Goal: Information Seeking & Learning: Learn about a topic

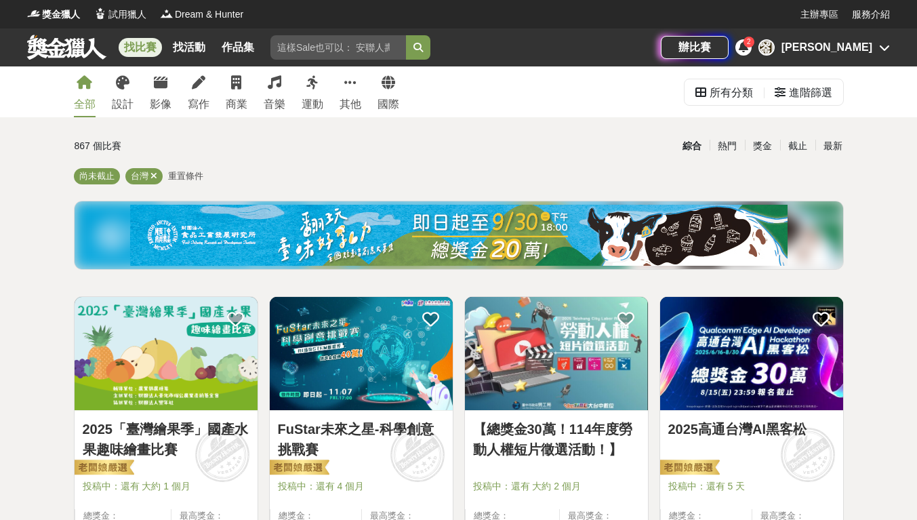
click at [156, 178] on icon at bounding box center [153, 175] width 7 height 9
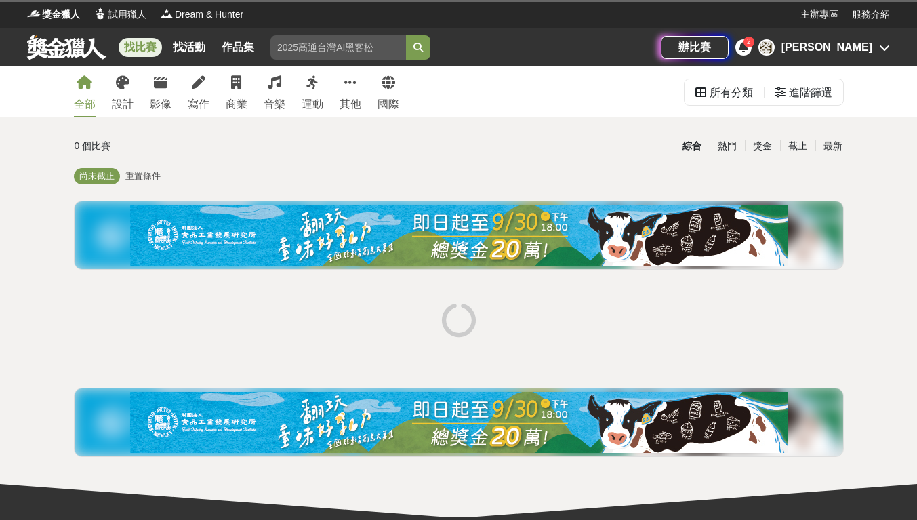
click at [98, 181] on span "尚未截止" at bounding box center [96, 176] width 35 height 10
click at [152, 181] on span "重置條件" at bounding box center [142, 176] width 35 height 10
click at [194, 176] on span "重置條件" at bounding box center [185, 176] width 35 height 10
click at [808, 108] on div "所有分類 進階篩選" at bounding box center [764, 91] width 160 height 51
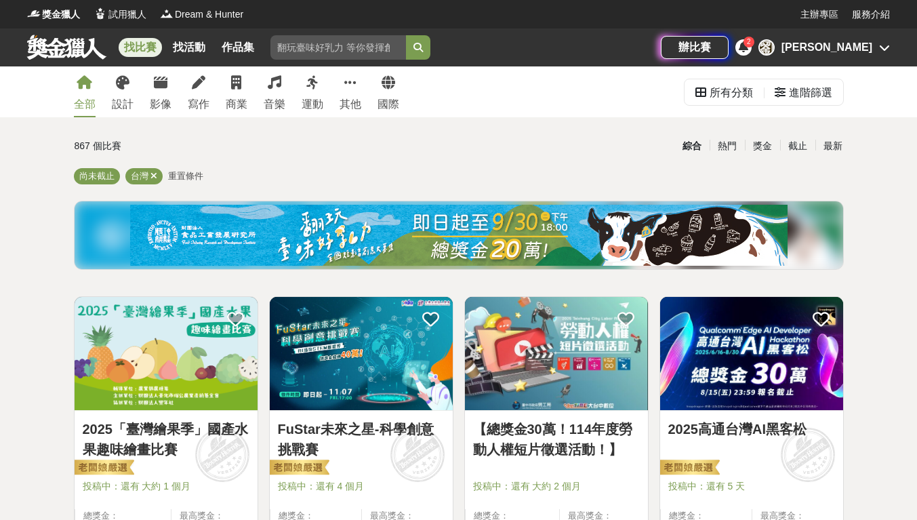
click at [730, 98] on div "所有分類" at bounding box center [731, 92] width 43 height 27
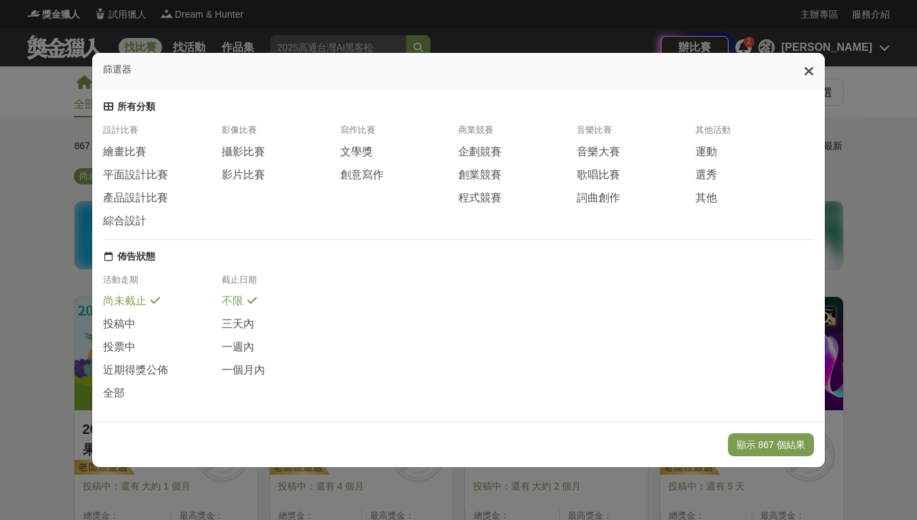
click at [140, 159] on span "繪畫比賽" at bounding box center [124, 152] width 43 height 14
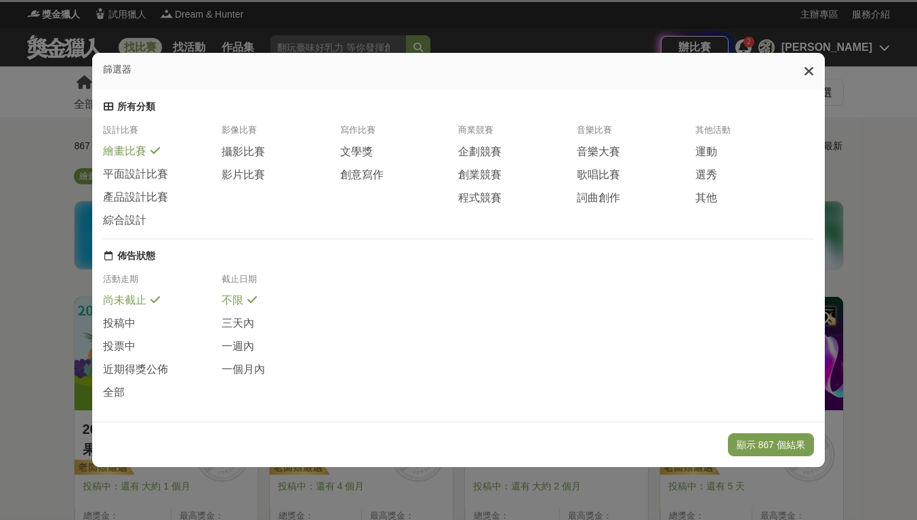
click at [165, 182] on div "平面設計比賽" at bounding box center [162, 174] width 119 height 15
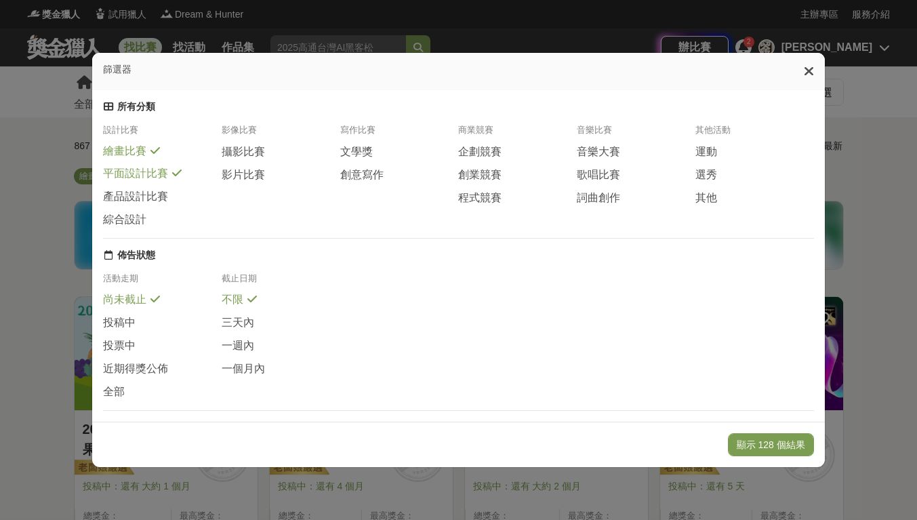
click at [384, 159] on div "文學獎" at bounding box center [399, 151] width 119 height 15
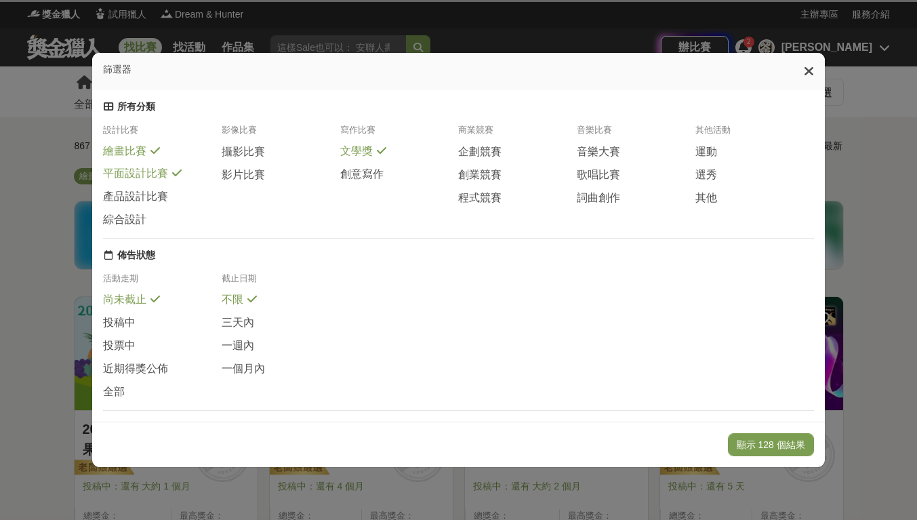
click at [396, 182] on div "創意寫作" at bounding box center [399, 174] width 119 height 15
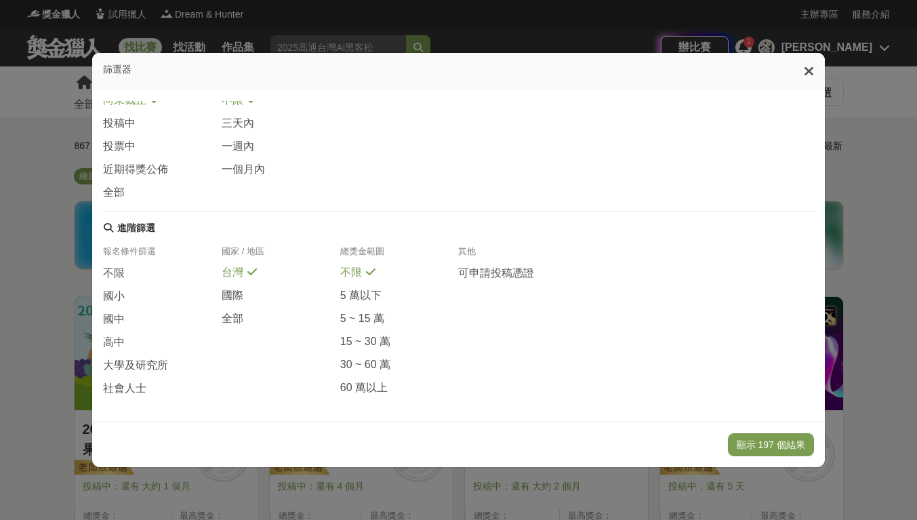
scroll to position [204, 0]
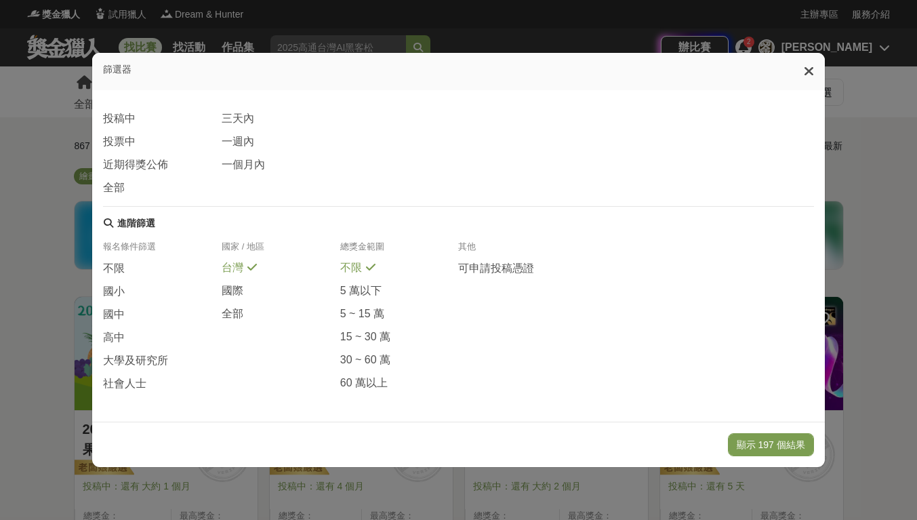
click at [131, 318] on span at bounding box center [133, 312] width 11 height 11
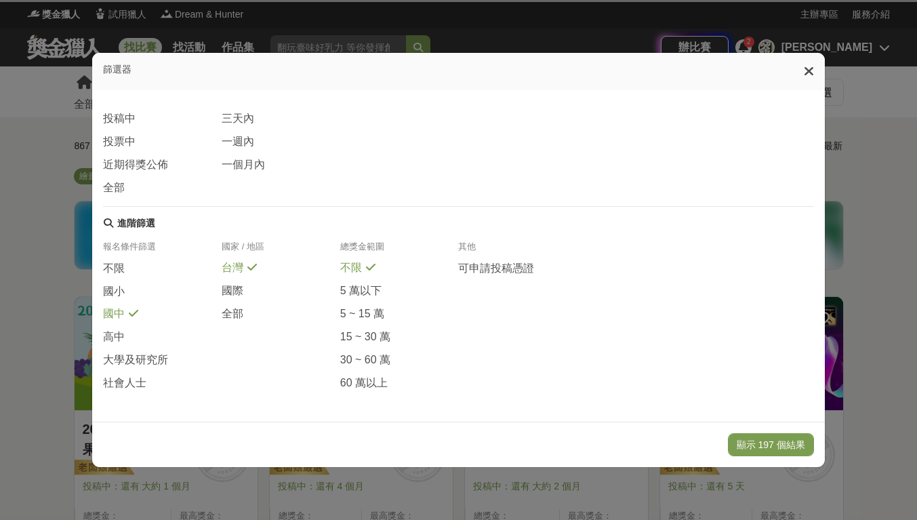
click at [123, 352] on div "高中" at bounding box center [162, 340] width 119 height 23
click at [788, 449] on button "顯示 197 個結果" at bounding box center [771, 444] width 86 height 23
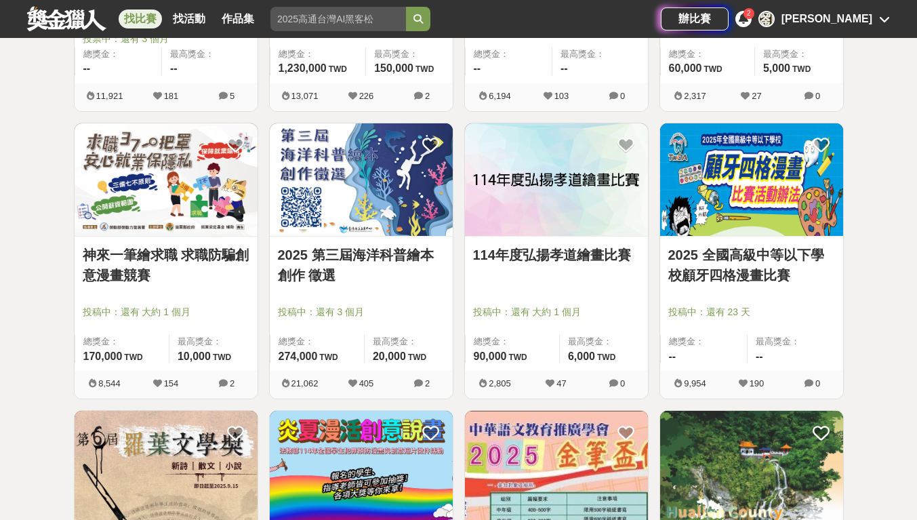
scroll to position [429, 0]
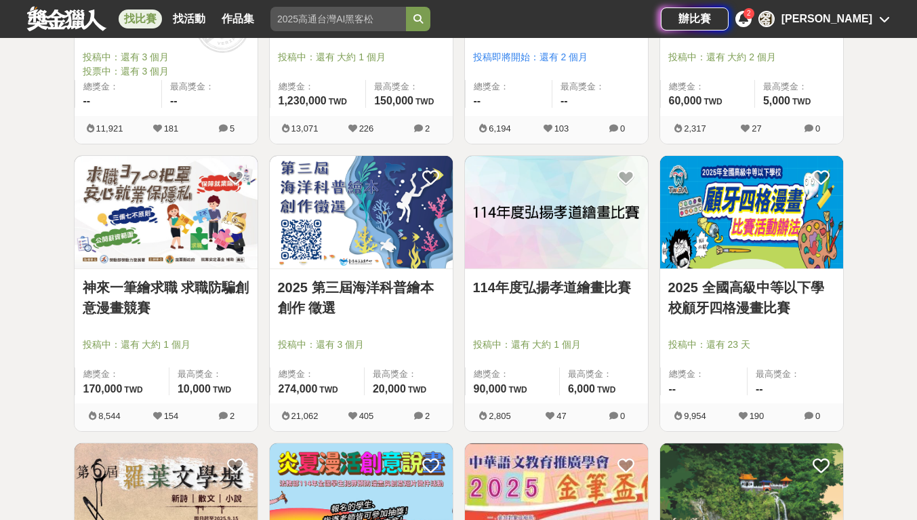
click at [555, 315] on div "114年度弘揚孝道繪畫比賽 投稿中：還有 大約 1 個月 總獎金： 90,000 90,000 TWD 最高獎金： 6,000 TWD" at bounding box center [556, 336] width 183 height 134
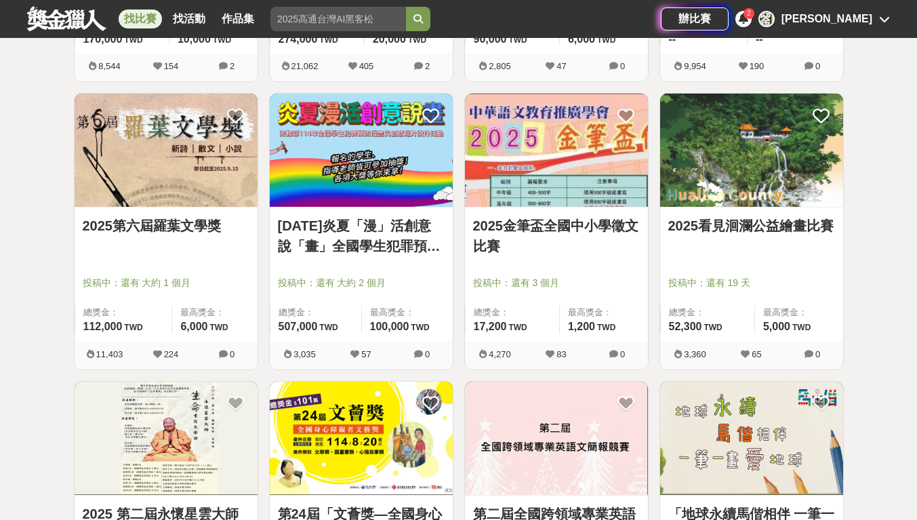
scroll to position [813, 0]
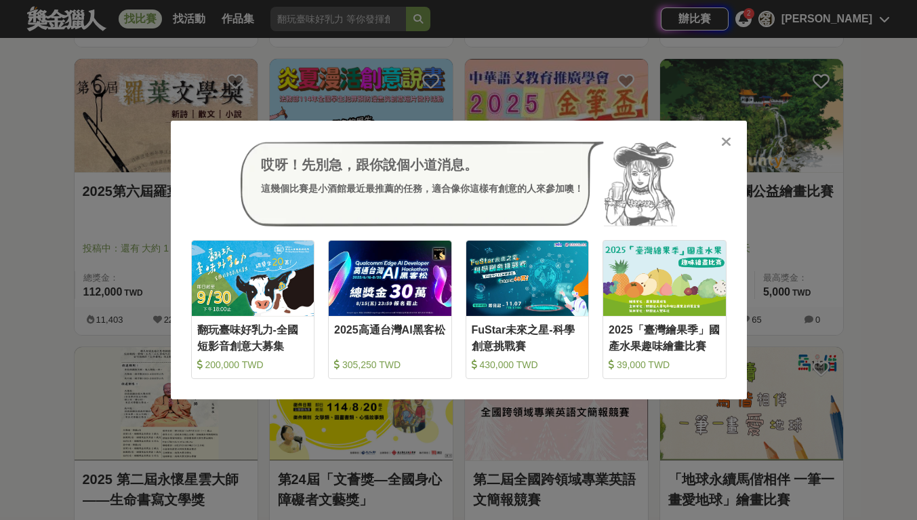
click at [282, 476] on div "哎呀！先別急，跟你說個小道消息。 這幾個比賽是小酒館最近最推薦的任務，適合像你這樣有創意的人來參加噢！ 收藏 翻玩臺味好乳力-全國短影音創意大募集 200,0…" at bounding box center [458, 260] width 917 height 520
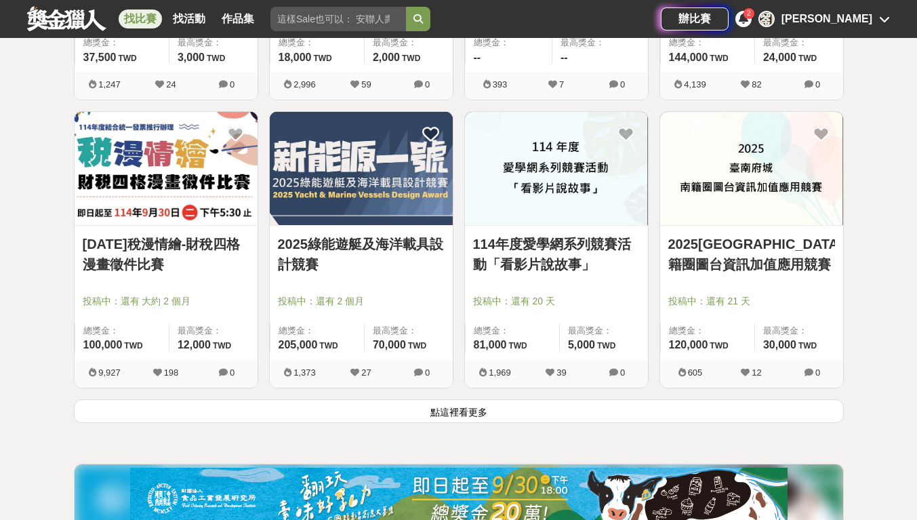
scroll to position [1625, 0]
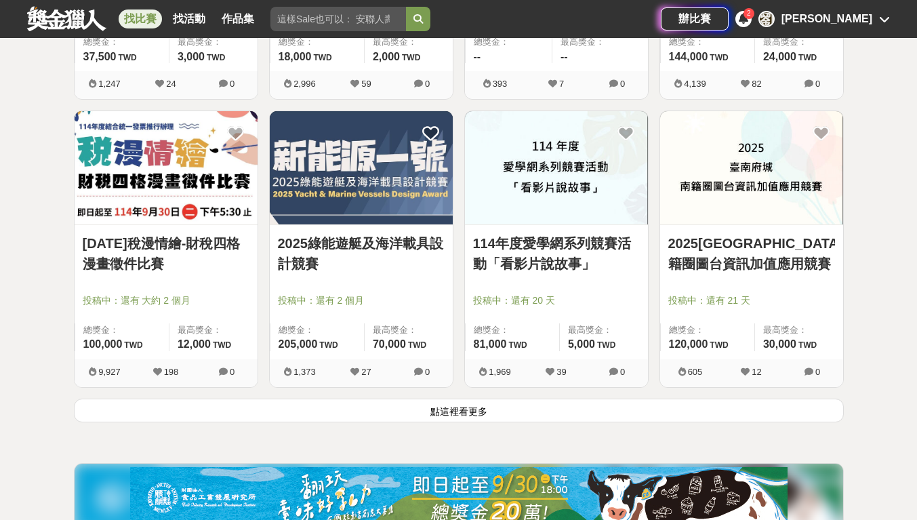
click at [453, 420] on button "點這裡看更多" at bounding box center [459, 411] width 770 height 24
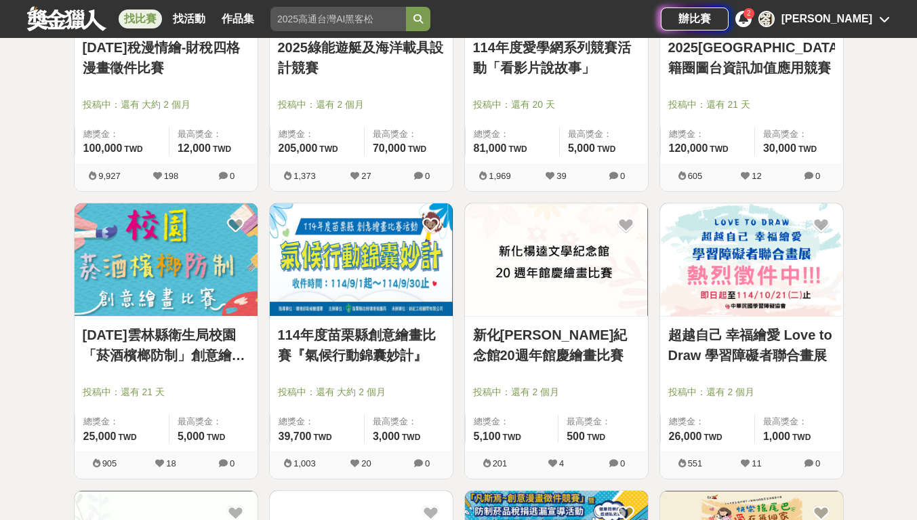
scroll to position [1821, 0]
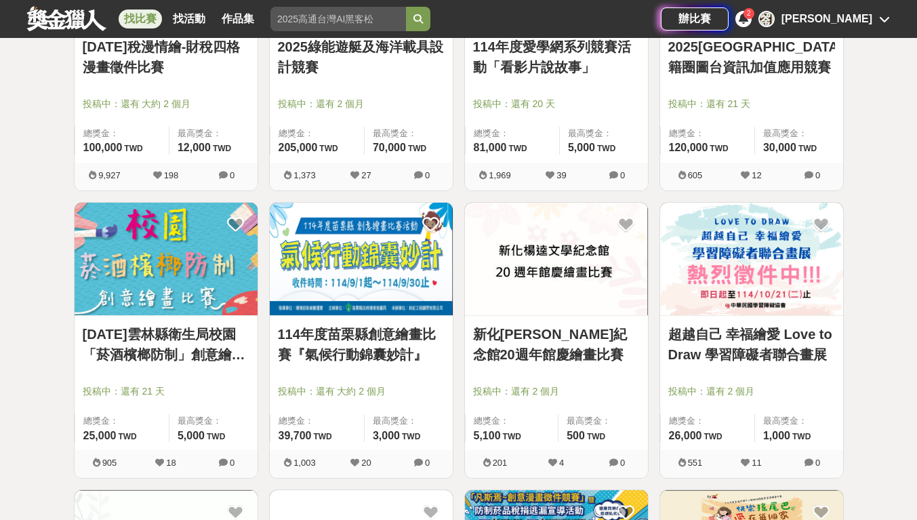
click at [209, 327] on link "[DATE]雲林縣衛生局校園「菸酒檳榔防制」創意繪畫比賽" at bounding box center [166, 344] width 167 height 41
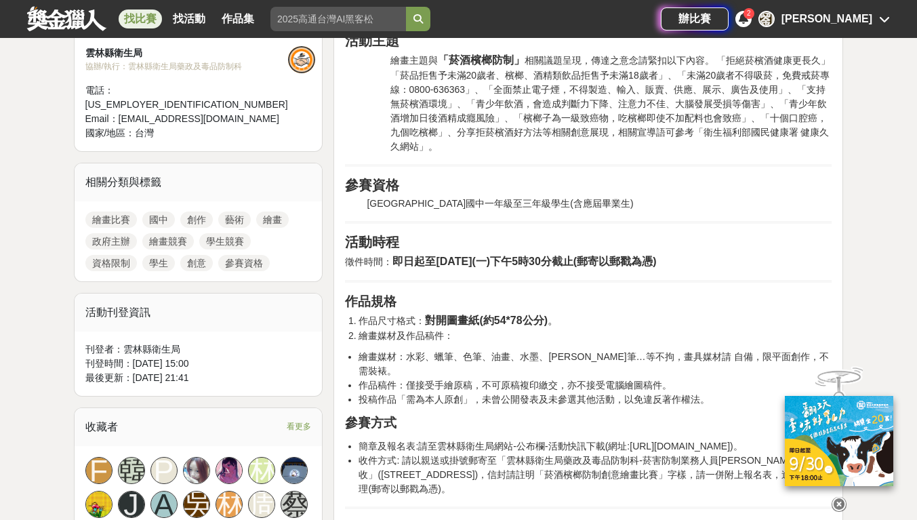
scroll to position [506, 0]
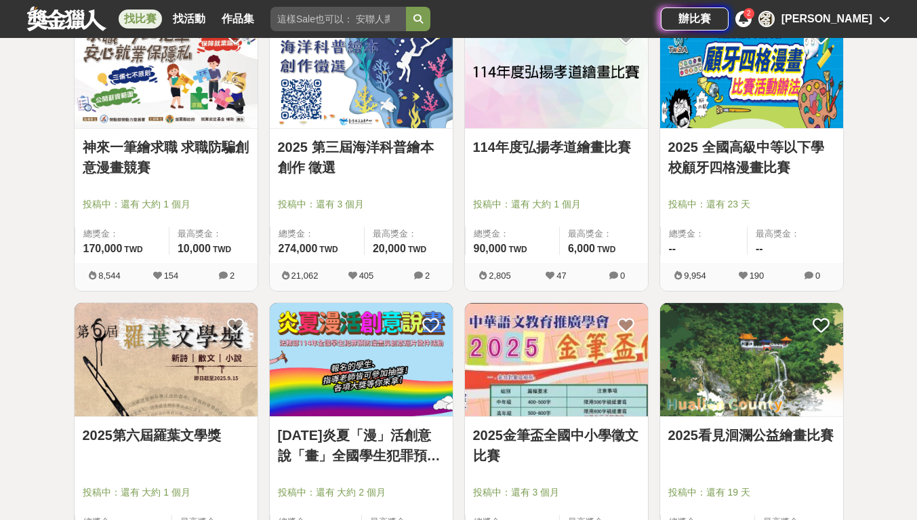
scroll to position [568, 0]
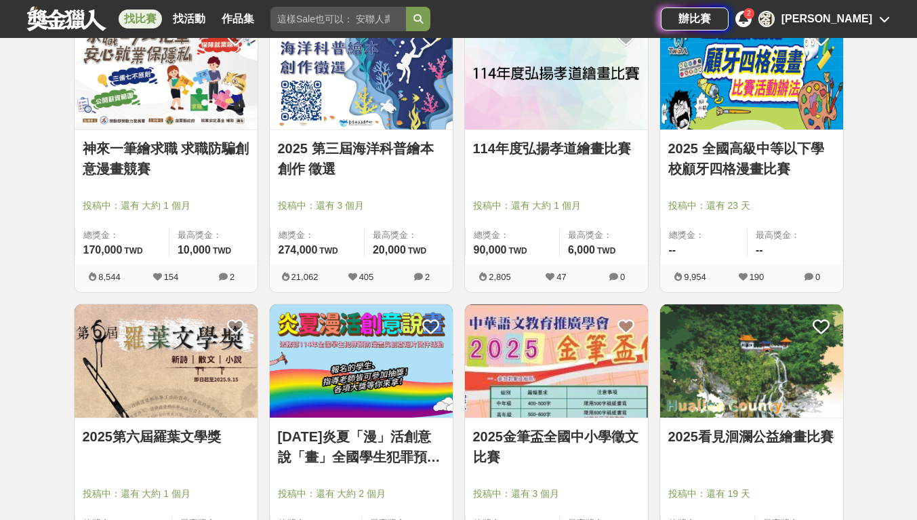
click at [209, 414] on img at bounding box center [166, 360] width 183 height 113
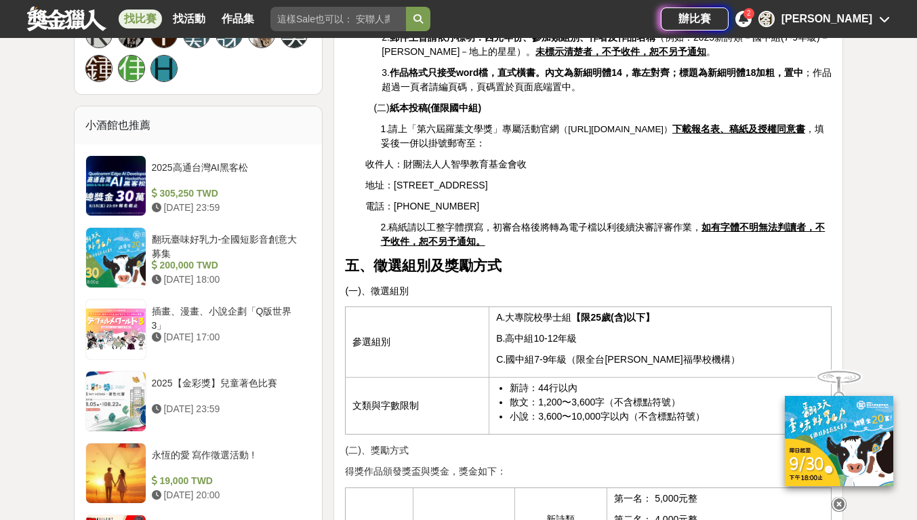
scroll to position [985, 0]
